Goal: Submit feedback/report problem

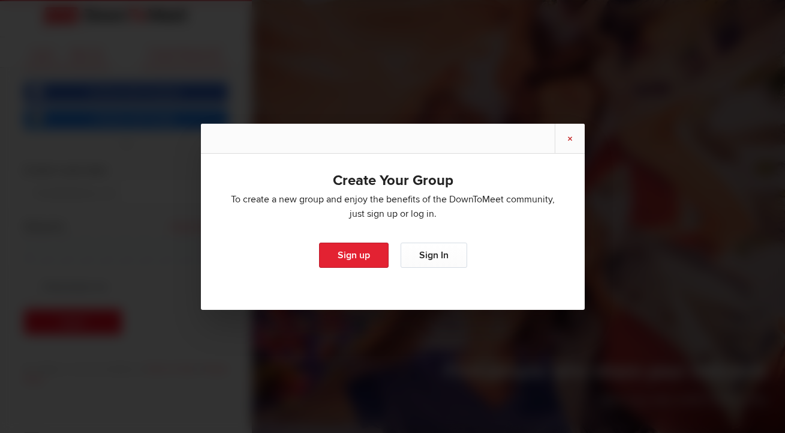
click at [574, 146] on link "×" at bounding box center [570, 138] width 30 height 29
click at [565, 141] on link "×" at bounding box center [570, 138] width 30 height 29
click at [572, 137] on link "×" at bounding box center [570, 138] width 30 height 29
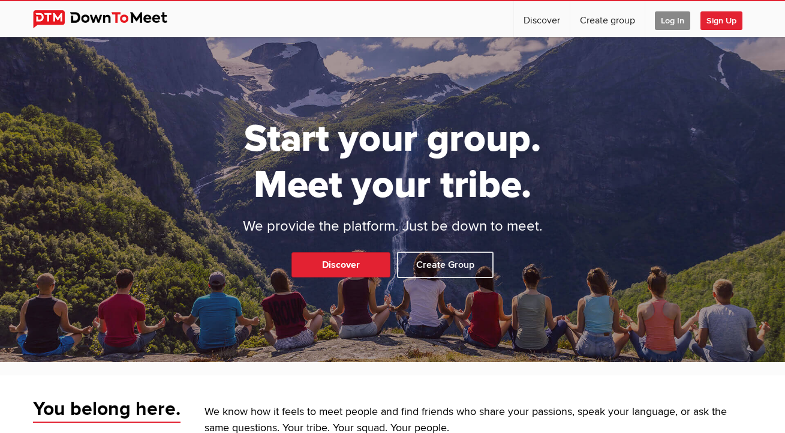
click at [619, 131] on div "Start your group. Meet your tribe. We provide the platform. Just be down to mee…" at bounding box center [392, 199] width 785 height 325
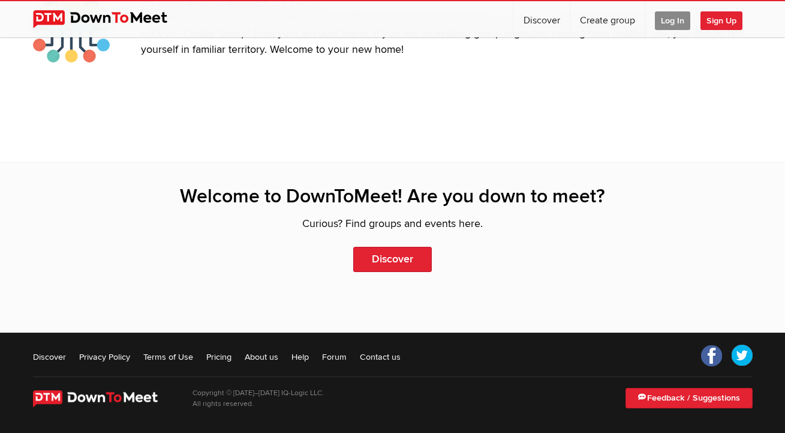
scroll to position [2591, 0]
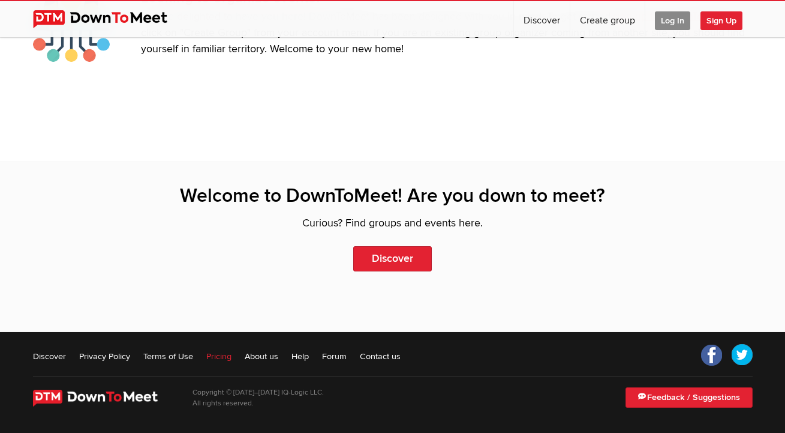
click at [214, 354] on link "Pricing" at bounding box center [218, 356] width 25 height 12
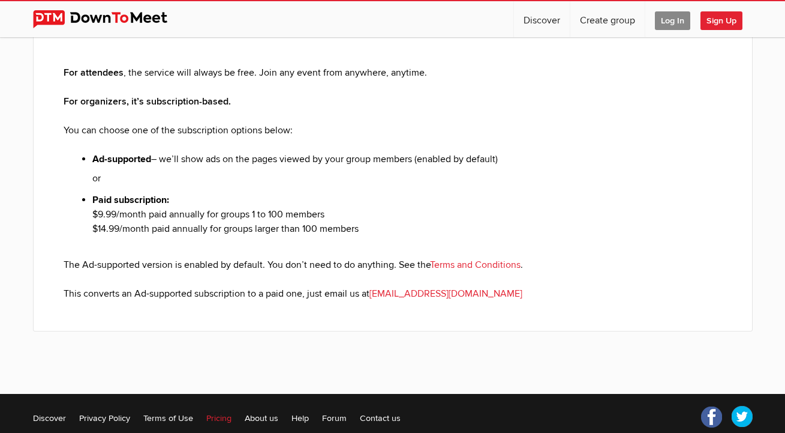
scroll to position [192, 0]
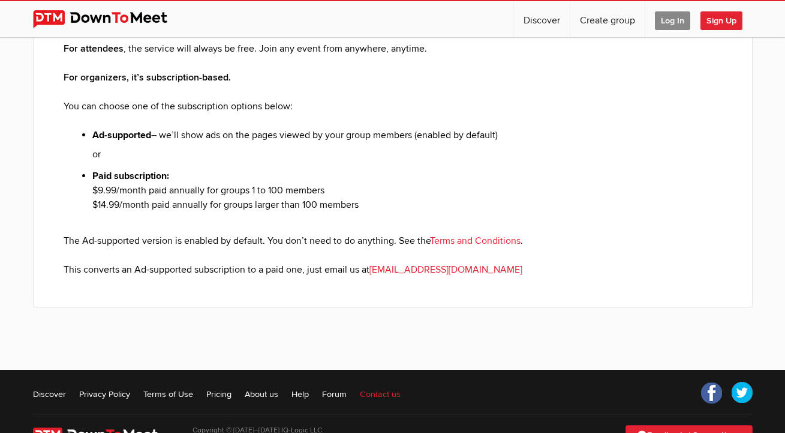
click at [389, 394] on link "Contact us" at bounding box center [380, 394] width 41 height 12
select select "general"
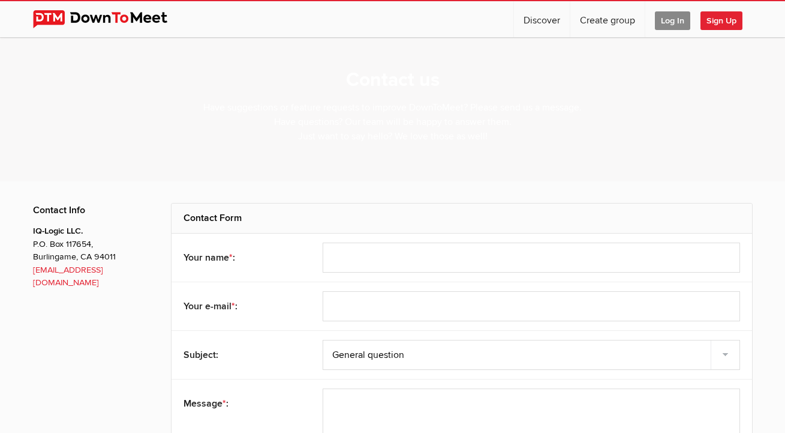
click at [123, 346] on div "Contact Info IQ-Logic LLC. P.O. Box 117654, Burlingame, CA 94011 theteam@downto…" at bounding box center [93, 371] width 120 height 337
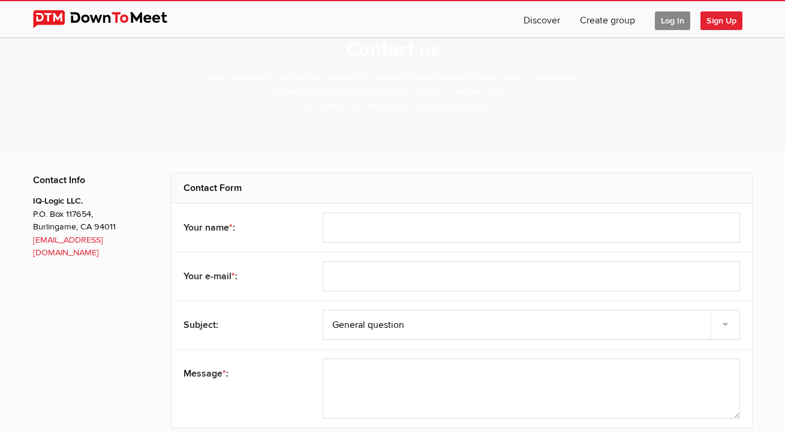
scroll to position [16, 0]
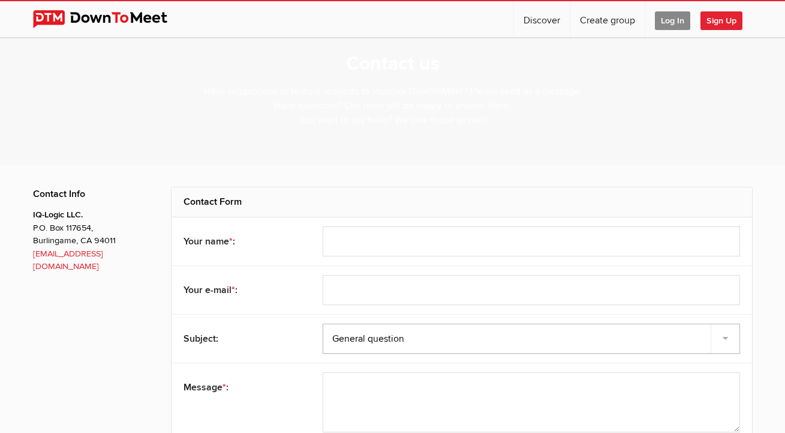
click at [725, 340] on select "Feedback Suggestion Report a problem General question" at bounding box center [532, 338] width 418 height 30
